Goal: Complete application form

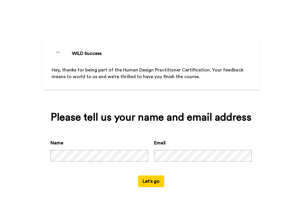
scroll to position [4, 0]
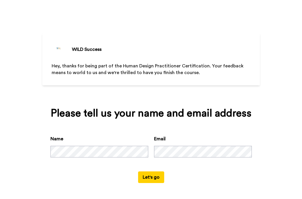
click at [149, 176] on button "Let's go" at bounding box center [151, 177] width 26 height 12
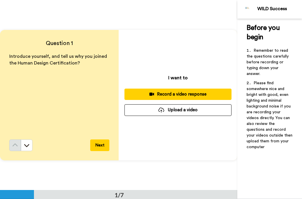
click at [100, 146] on button "Next" at bounding box center [99, 145] width 19 height 12
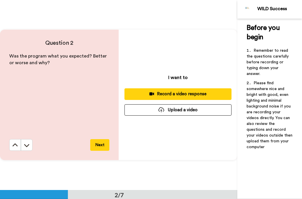
scroll to position [190, 0]
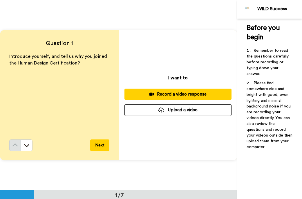
click at [103, 149] on button "Next" at bounding box center [99, 145] width 19 height 12
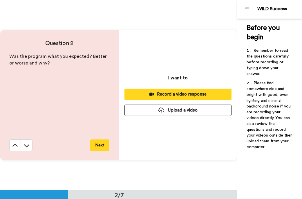
scroll to position [190, 0]
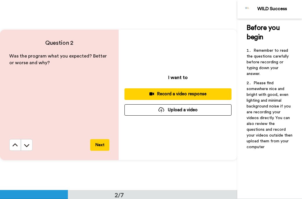
click at [103, 149] on button "Next" at bounding box center [99, 145] width 19 height 12
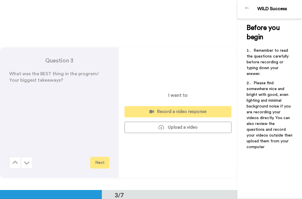
scroll to position [380, 0]
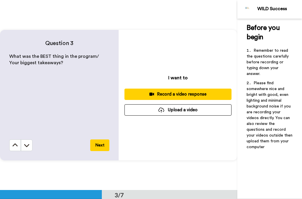
click at [103, 149] on button "Next" at bounding box center [99, 145] width 19 height 12
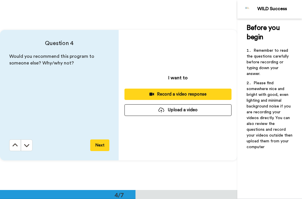
scroll to position [570, 0]
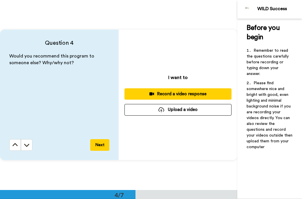
click at [103, 149] on button "Next" at bounding box center [99, 145] width 19 height 12
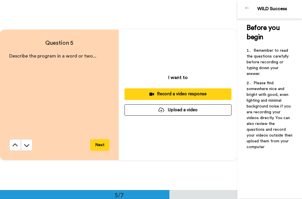
scroll to position [760, 0]
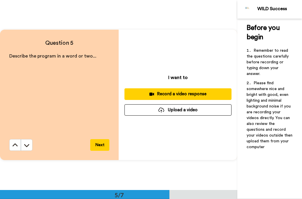
click at [103, 149] on button "Next" at bounding box center [99, 145] width 19 height 12
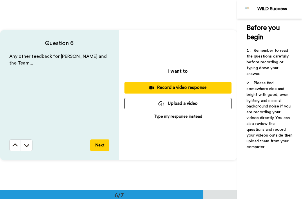
scroll to position [950, 0]
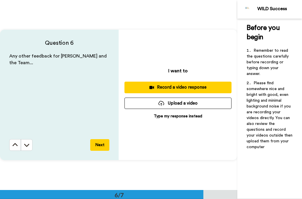
click at [103, 149] on button "Next" at bounding box center [99, 145] width 19 height 12
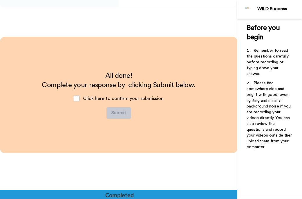
scroll to position [1103, 0]
click at [78, 98] on span at bounding box center [77, 98] width 6 height 6
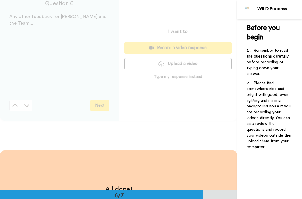
scroll to position [978, 0]
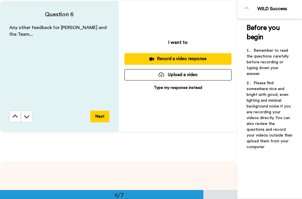
click at [178, 88] on p "Type my response instead" at bounding box center [178, 88] width 48 height 6
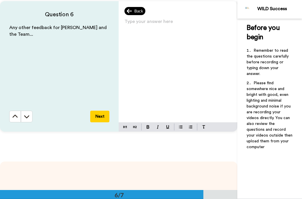
click at [135, 10] on span "Back" at bounding box center [138, 11] width 9 height 6
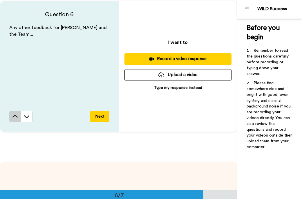
click at [16, 114] on icon at bounding box center [15, 116] width 6 height 6
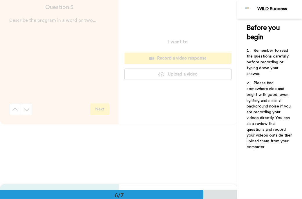
click at [16, 114] on div "Question 5 Describe the program in a word or two... Next" at bounding box center [59, 59] width 119 height 130
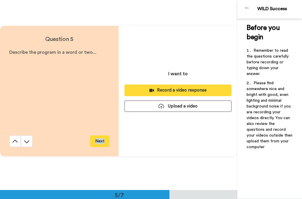
click at [16, 114] on div "Describe the program in a word or two..." at bounding box center [59, 92] width 100 height 86
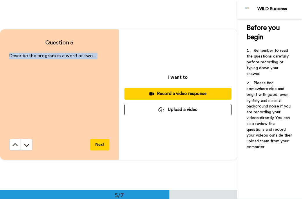
scroll to position [760, 0]
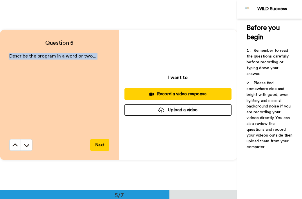
click at [16, 114] on div "Describe the program in a word or two..." at bounding box center [59, 96] width 100 height 86
click at [12, 144] on icon at bounding box center [15, 145] width 6 height 6
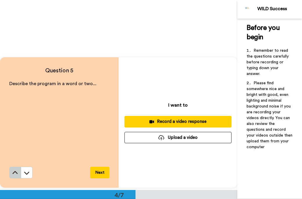
click at [12, 144] on div "Describe the program in a word or two..." at bounding box center [59, 123] width 100 height 86
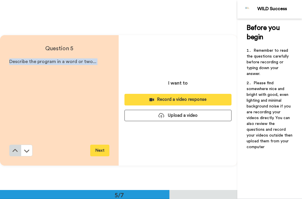
click at [12, 144] on div "Question 5 Describe the program in a word or two... Next" at bounding box center [59, 100] width 119 height 130
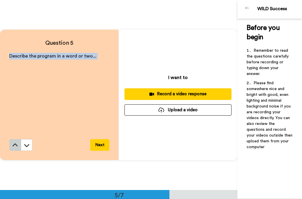
click at [15, 142] on icon at bounding box center [15, 145] width 6 height 6
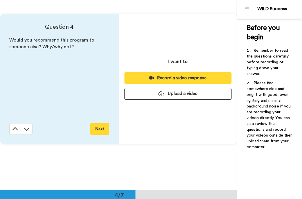
scroll to position [570, 0]
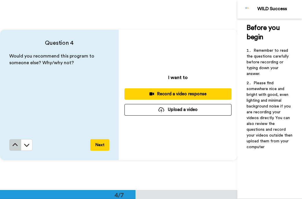
click at [14, 145] on icon at bounding box center [15, 145] width 6 height 6
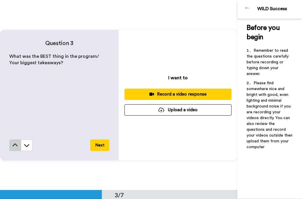
click at [14, 144] on icon at bounding box center [14, 144] width 5 height 3
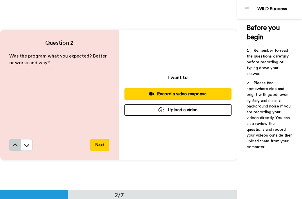
click at [15, 145] on icon at bounding box center [15, 145] width 6 height 6
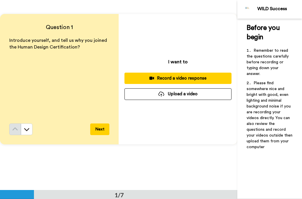
scroll to position [14, 0]
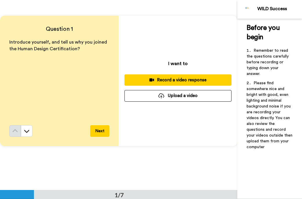
click at [101, 132] on button "Next" at bounding box center [99, 131] width 19 height 12
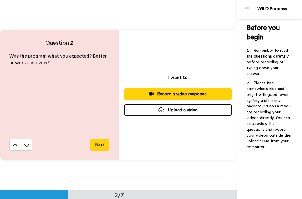
scroll to position [190, 0]
click at [102, 146] on button "Next" at bounding box center [99, 145] width 19 height 12
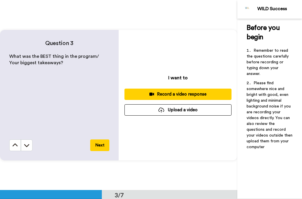
click at [102, 146] on button "Next" at bounding box center [99, 145] width 19 height 12
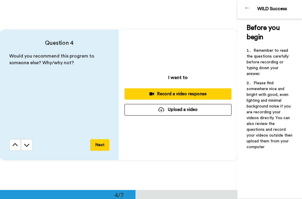
click at [102, 146] on button "Next" at bounding box center [99, 145] width 19 height 12
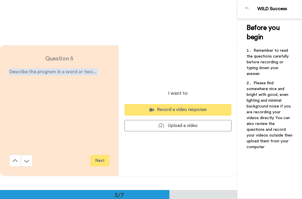
scroll to position [760, 0]
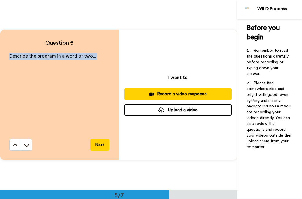
click at [102, 145] on button "Next" at bounding box center [99, 145] width 19 height 12
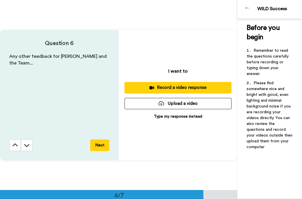
scroll to position [950, 0]
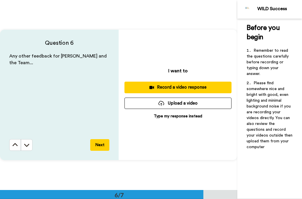
click at [175, 117] on p "Type my response instead" at bounding box center [178, 116] width 48 height 6
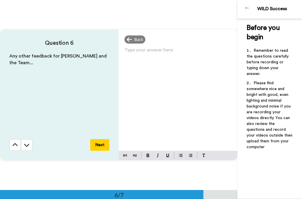
click at [151, 71] on div "Type your answer here ﻿" at bounding box center [178, 98] width 119 height 105
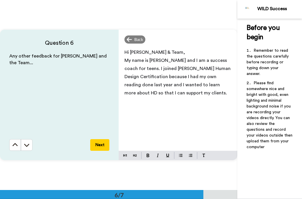
click at [125, 94] on span "My name is [PERSON_NAME] and I am a success coach for teens. I joined [PERSON_N…" at bounding box center [177, 76] width 107 height 37
click at [171, 93] on p "My name is [PERSON_NAME] and I am a success coach for teens. I joined [PERSON_N…" at bounding box center [177, 80] width 107 height 49
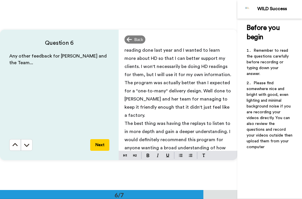
scroll to position [46, 0]
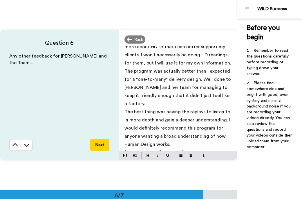
click at [124, 150] on span "[PERSON_NAME] program is" at bounding box center [154, 152] width 61 height 5
click at [201, 148] on p "In two words [PERSON_NAME] program is" at bounding box center [177, 152] width 107 height 8
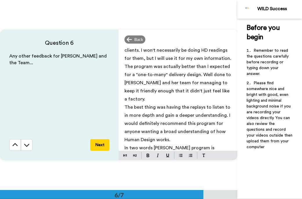
drag, startPoint x: 173, startPoint y: 147, endPoint x: 166, endPoint y: 147, distance: 7.0
click at [166, 147] on span "In two words [PERSON_NAME] program is ENLIGHTENING and ILLUMINATING - it explai…" at bounding box center [174, 151] width 101 height 13
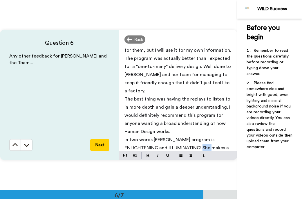
drag, startPoint x: 190, startPoint y: 140, endPoint x: 178, endPoint y: 140, distance: 11.6
click at [178, 140] on span "In two words [PERSON_NAME] program is ENLIGHTENING and ILLUMINATING! She makes …" at bounding box center [177, 147] width 106 height 21
drag, startPoint x: 158, startPoint y: 147, endPoint x: 140, endPoint y: 146, distance: 18.6
click at [140, 146] on p "In two words [PERSON_NAME] program is ENLIGHTENING and ILLUMINATING! She explai…" at bounding box center [177, 148] width 107 height 24
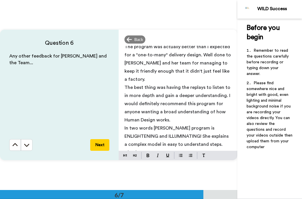
click at [100, 145] on button "Next" at bounding box center [99, 145] width 19 height 12
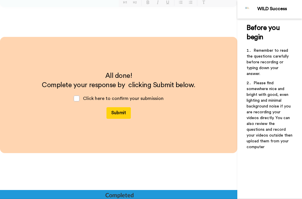
scroll to position [1103, 0]
click at [122, 112] on button "Submit" at bounding box center [119, 113] width 24 height 12
